Goal: Find specific page/section: Find specific page/section

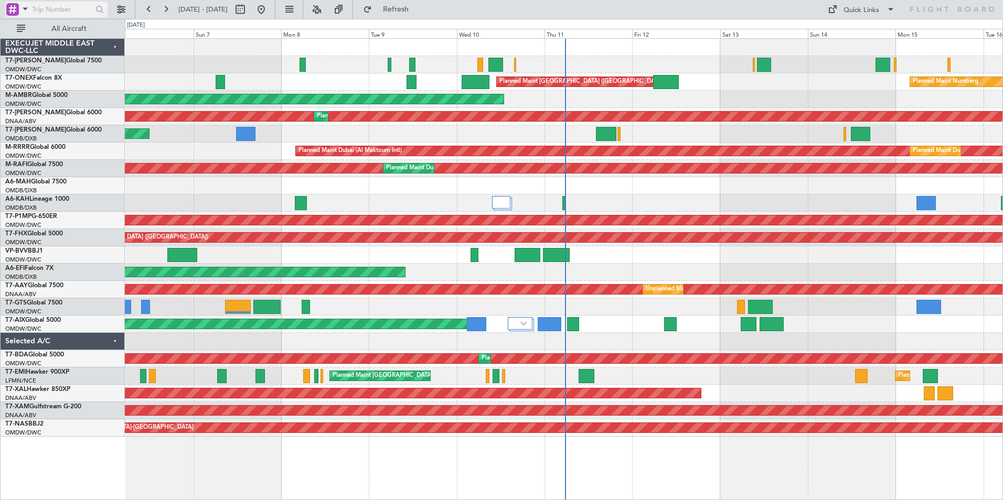
drag, startPoint x: 27, startPoint y: 9, endPoint x: 23, endPoint y: 15, distance: 7.1
click at [27, 9] on span at bounding box center [25, 8] width 13 height 13
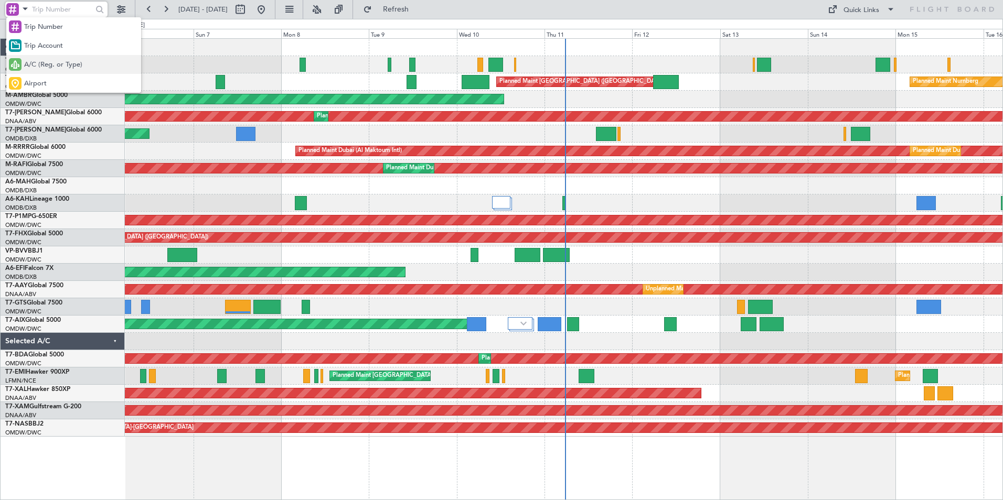
click at [54, 61] on span "A/C (Reg. or Type)" at bounding box center [53, 65] width 58 height 10
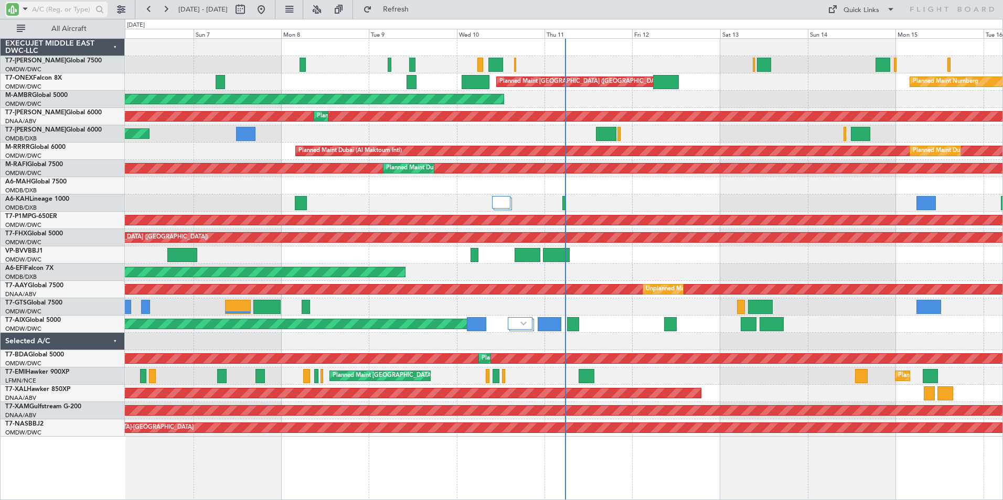
click at [59, 12] on input "text" at bounding box center [62, 10] width 60 height 16
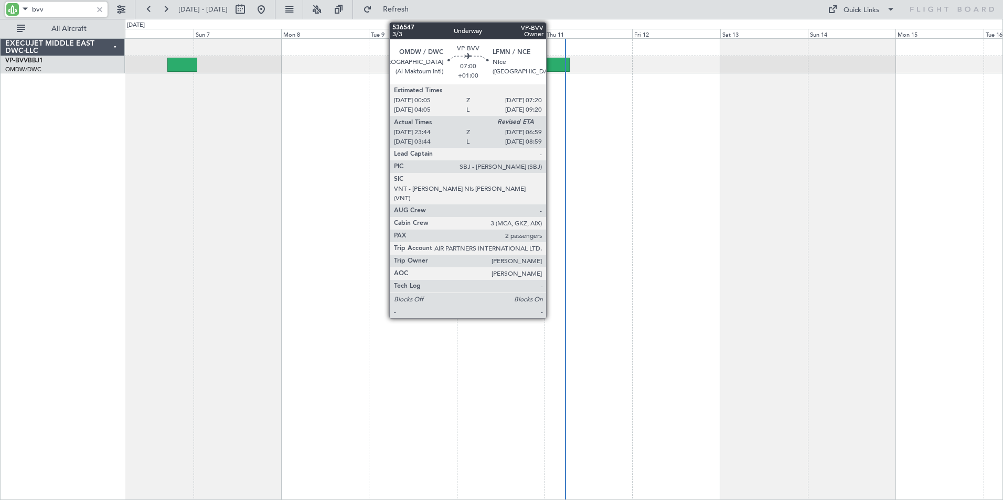
click at [551, 68] on div at bounding box center [556, 65] width 27 height 14
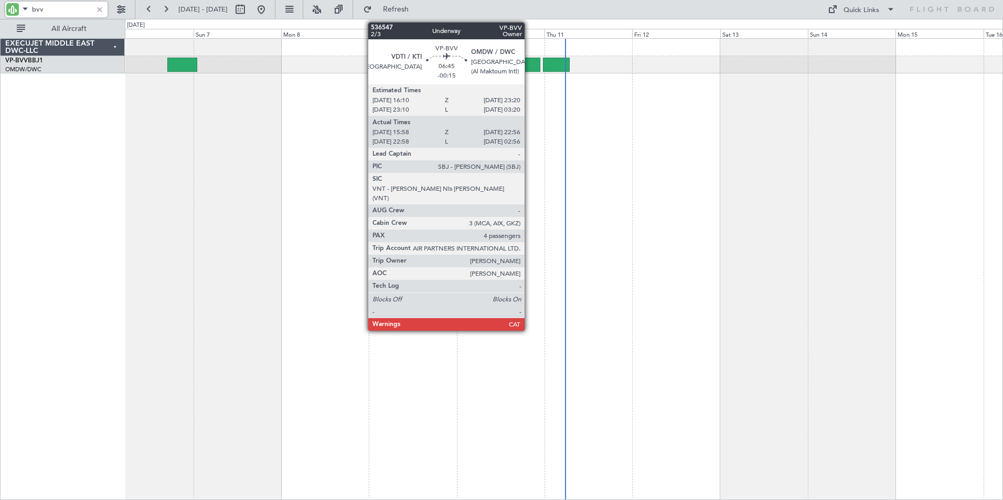
click at [529, 65] on div at bounding box center [528, 65] width 26 height 14
click at [530, 65] on div at bounding box center [528, 65] width 26 height 14
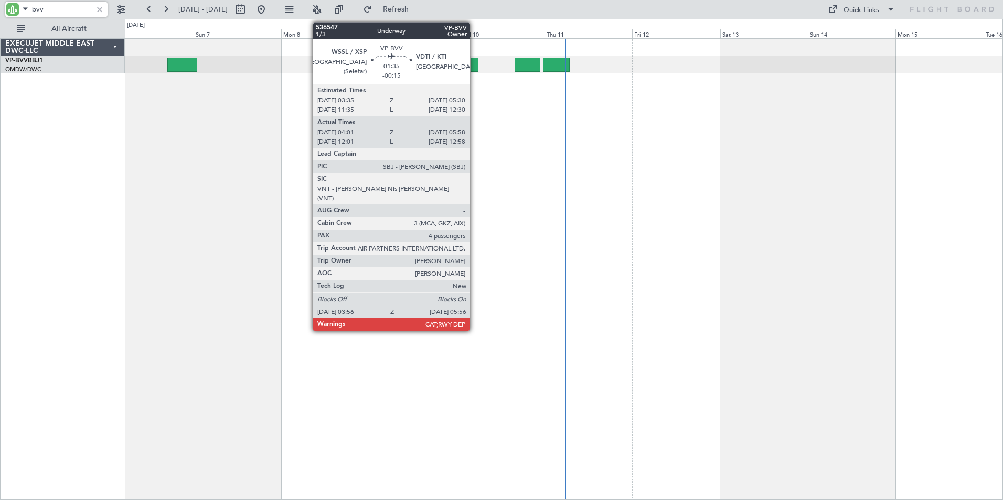
click at [474, 70] on div at bounding box center [474, 65] width 7 height 14
click at [475, 66] on div at bounding box center [474, 65] width 7 height 14
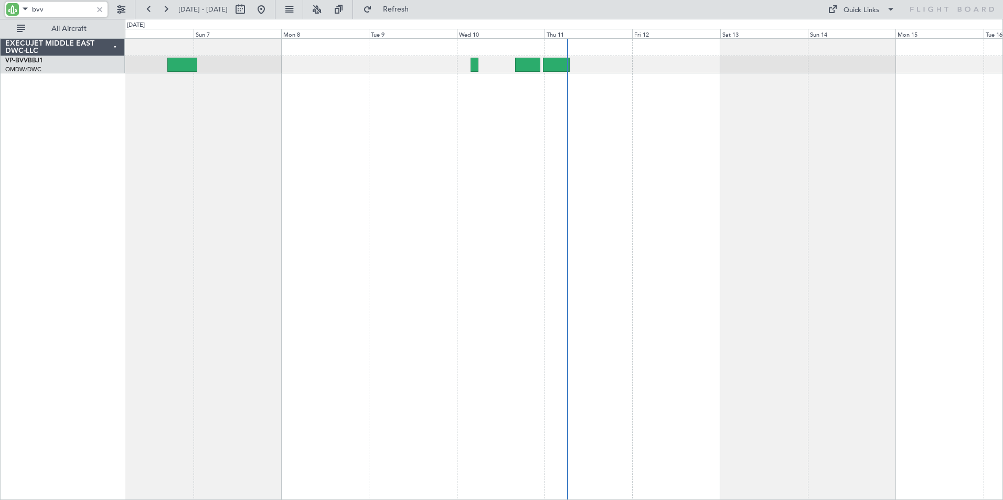
drag, startPoint x: 53, startPoint y: 10, endPoint x: -26, endPoint y: 9, distance: 78.7
click at [0, 9] on html "bvv [DATE] - [DATE] Refresh Quick Links All Aircraft EXECUJET MIDDLE EAST DWC-L…" at bounding box center [501, 250] width 1003 height 500
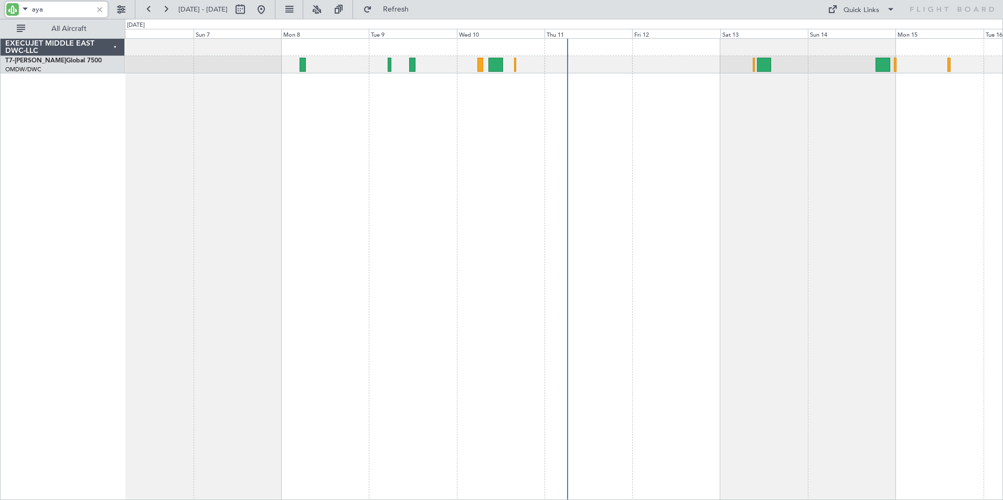
type input "aya"
